Goal: Navigation & Orientation: Go to known website

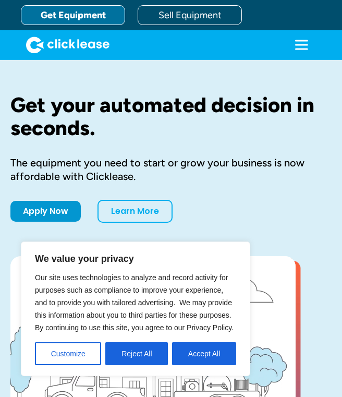
click at [299, 45] on icon "menu" at bounding box center [301, 45] width 13 height 2
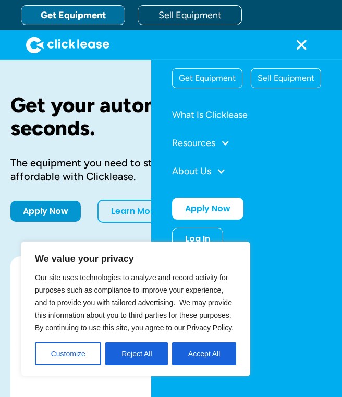
drag, startPoint x: 196, startPoint y: 354, endPoint x: 194, endPoint y: 337, distance: 17.3
click at [196, 353] on button "Accept All" at bounding box center [204, 353] width 64 height 23
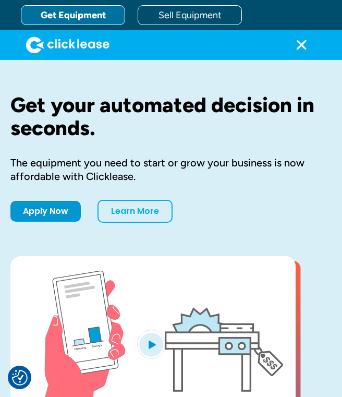
click at [303, 43] on icon "menu" at bounding box center [302, 45] width 10 height 10
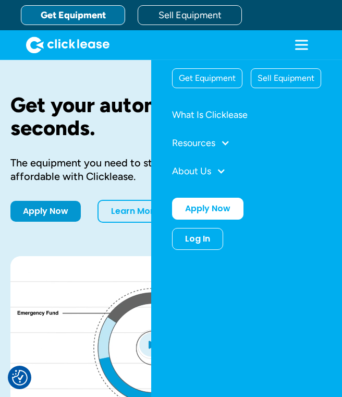
click at [208, 243] on div "Log In" at bounding box center [197, 238] width 25 height 10
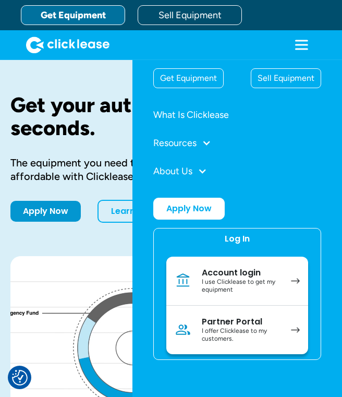
click at [268, 324] on div "Partner Portal" at bounding box center [241, 321] width 79 height 10
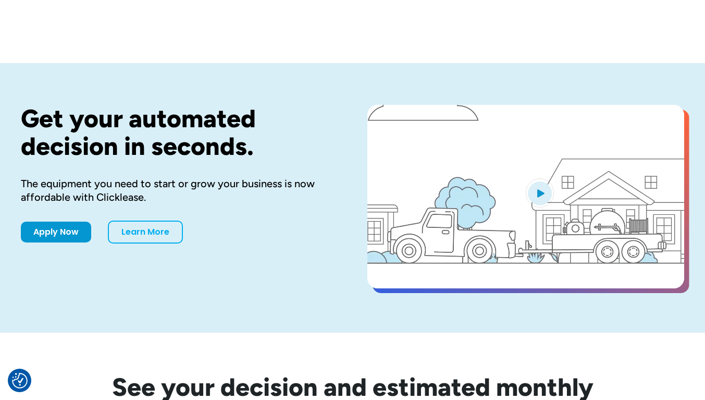
scroll to position [52, 0]
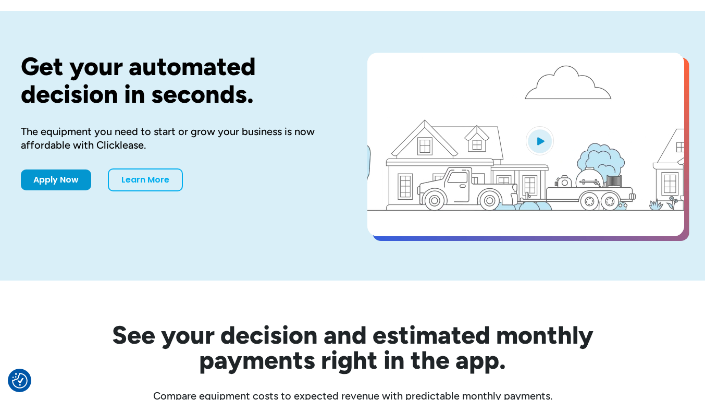
click at [157, 178] on link "Learn More" at bounding box center [145, 179] width 75 height 23
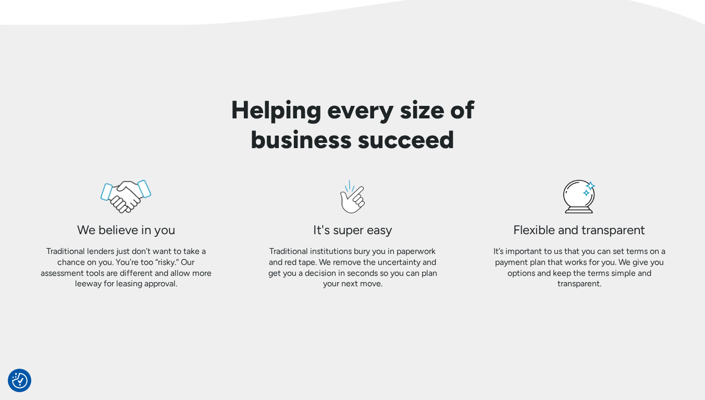
scroll to position [886, 0]
